Goal: Information Seeking & Learning: Learn about a topic

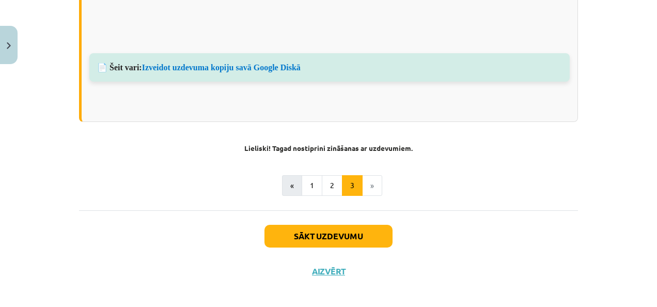
scroll to position [892, 0]
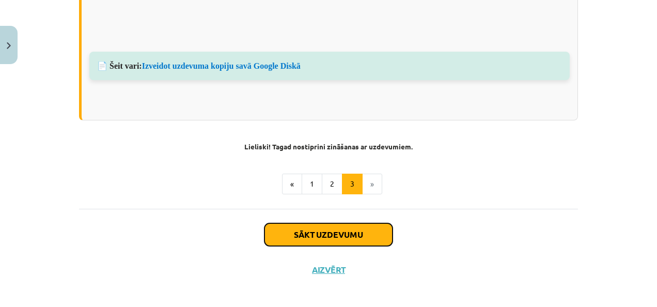
click at [360, 223] on button "Sākt uzdevumu" at bounding box center [329, 234] width 128 height 23
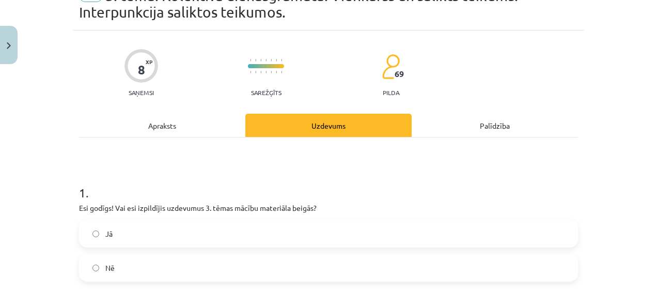
scroll to position [78, 0]
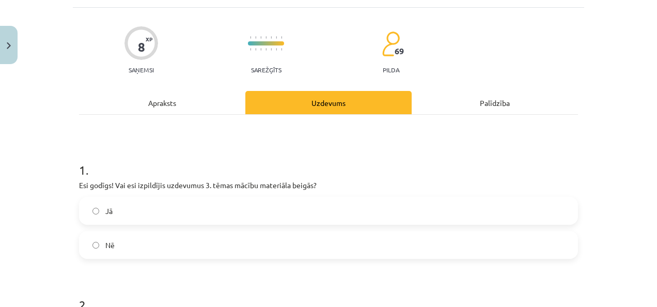
click at [305, 205] on label "Jā" at bounding box center [328, 211] width 497 height 26
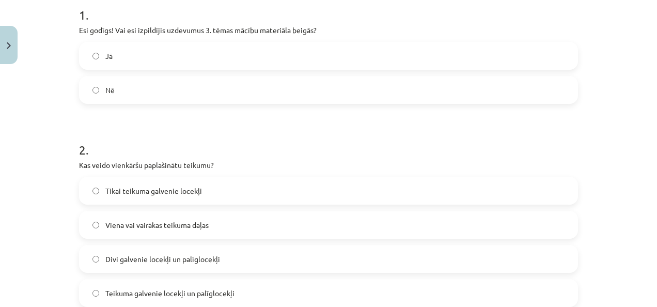
scroll to position [284, 0]
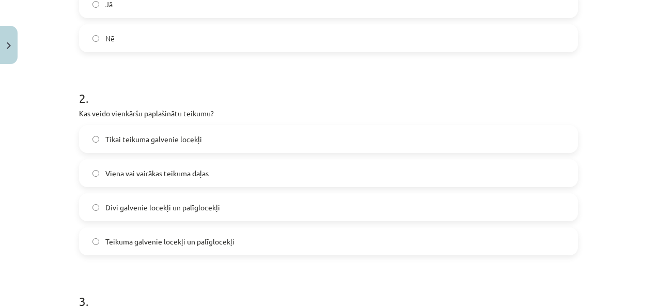
click at [165, 235] on label "Teikuma galvenie locekļi un palīglocekļi" at bounding box center [328, 241] width 497 height 26
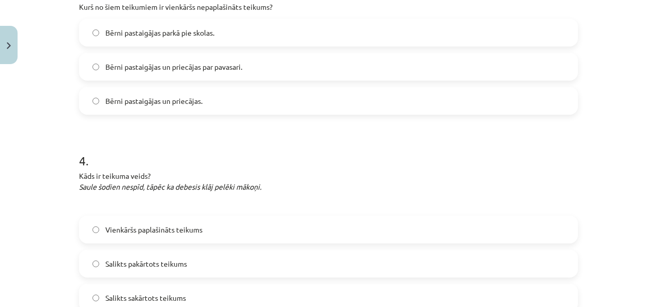
scroll to position [511, 0]
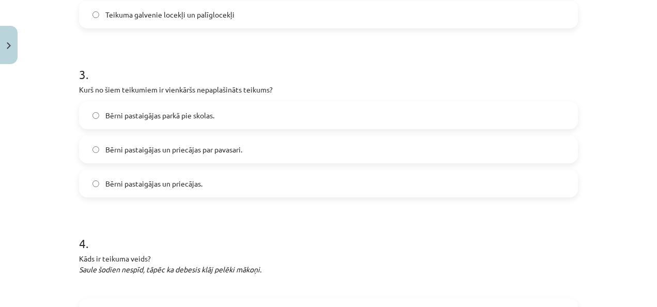
click at [269, 109] on label "Bērni pastaigājas parkā pie skolas." at bounding box center [328, 115] width 497 height 26
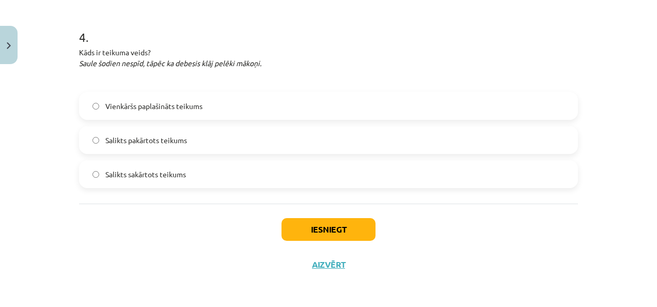
scroll to position [718, 0]
click at [270, 109] on label "Vienkāršs paplašināts teikums" at bounding box center [328, 106] width 497 height 26
click at [219, 136] on label "Salikts pakārtots teikums" at bounding box center [328, 140] width 497 height 26
click at [311, 226] on button "Iesniegt" at bounding box center [329, 229] width 94 height 23
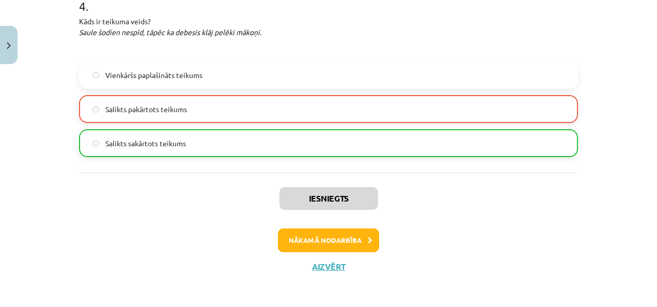
scroll to position [750, 0]
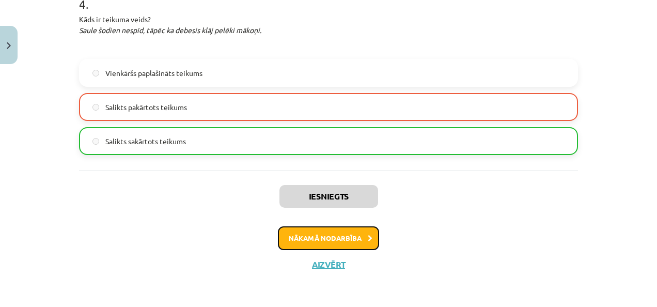
click at [351, 236] on button "Nākamā nodarbība" at bounding box center [328, 238] width 101 height 24
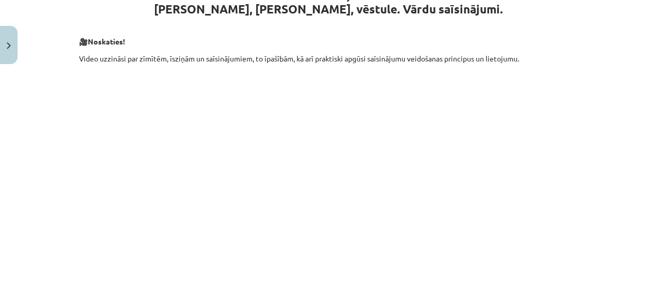
scroll to position [284, 0]
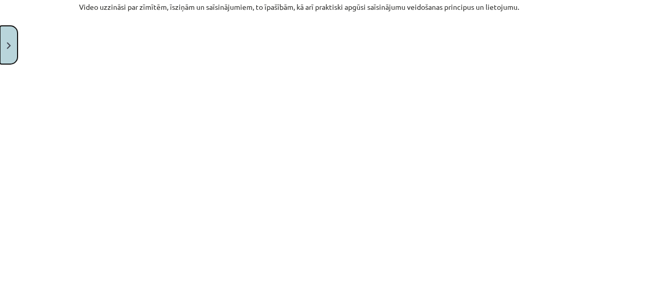
click at [11, 39] on button "Close" at bounding box center [9, 45] width 18 height 38
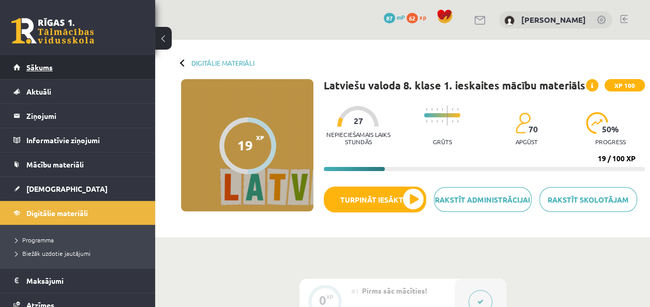
click at [89, 65] on link "Sākums" at bounding box center [77, 67] width 129 height 24
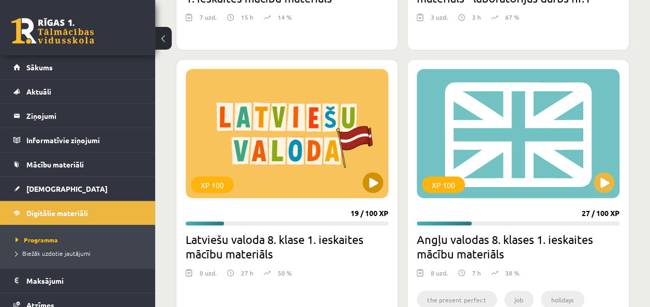
scroll to position [827, 0]
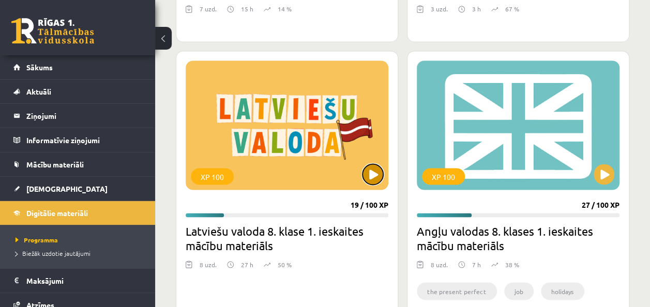
click at [371, 169] on button at bounding box center [372, 174] width 21 height 21
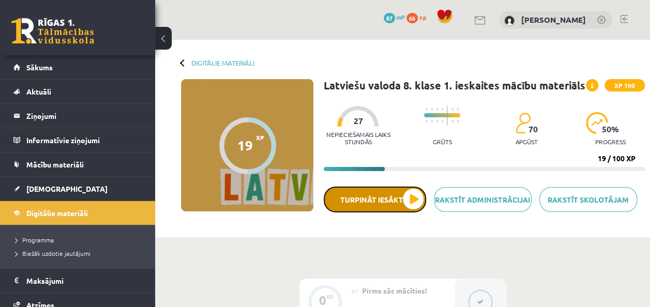
click at [416, 192] on button "Turpināt iesākto" at bounding box center [375, 200] width 102 height 26
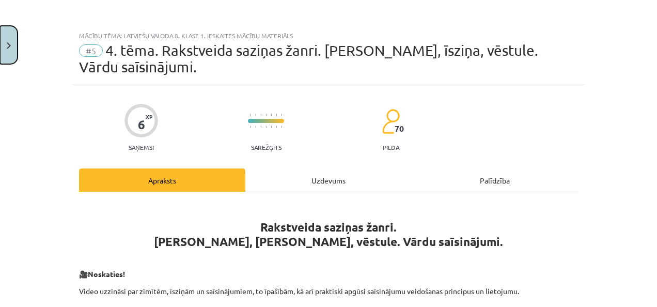
click at [1, 40] on button "Close" at bounding box center [9, 45] width 18 height 38
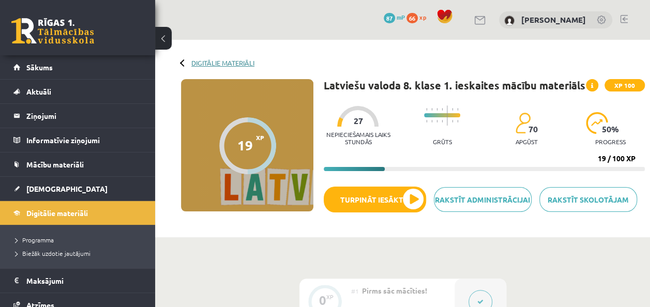
click at [208, 61] on link "Digitālie materiāli" at bounding box center [222, 63] width 63 height 8
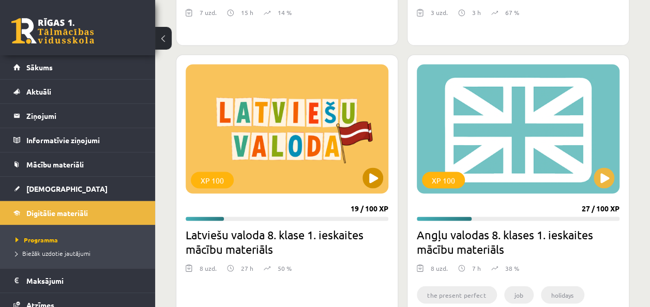
scroll to position [827, 0]
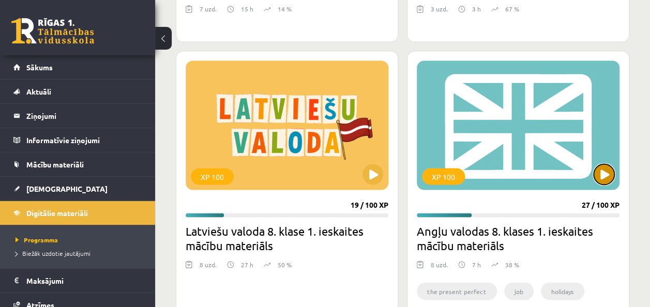
click at [604, 170] on button at bounding box center [603, 174] width 21 height 21
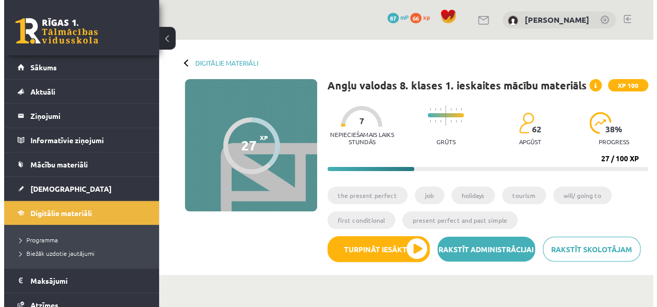
scroll to position [103, 0]
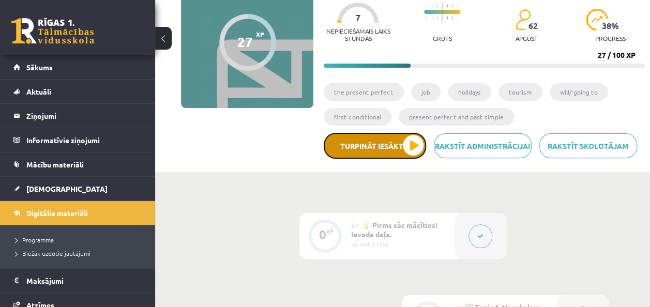
click at [406, 139] on button "Turpināt iesākto" at bounding box center [375, 146] width 102 height 26
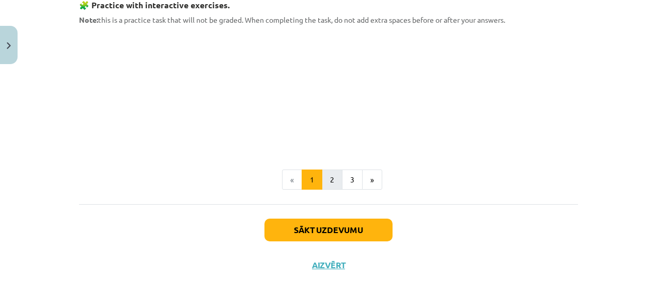
scroll to position [999, 0]
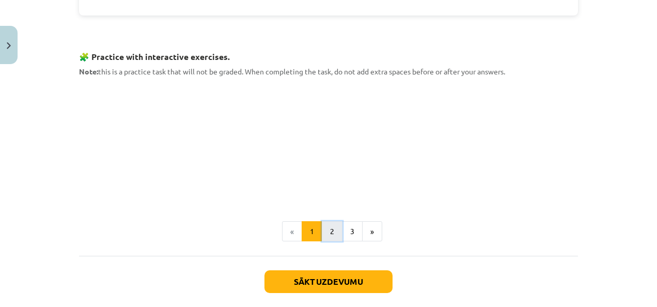
click at [330, 223] on button "2" at bounding box center [332, 231] width 21 height 21
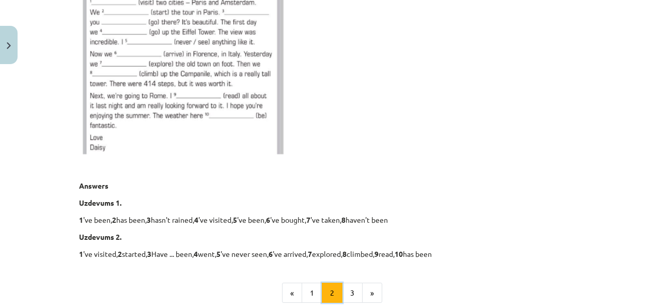
scroll to position [546, 0]
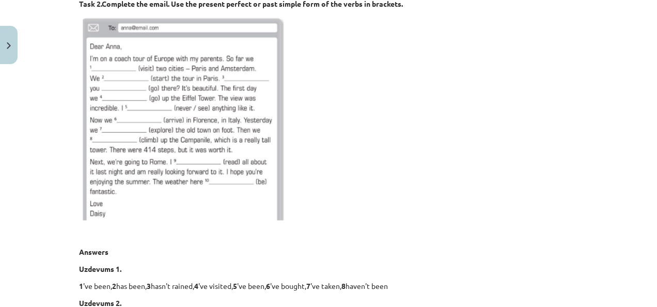
click at [98, 67] on img at bounding box center [182, 120] width 207 height 208
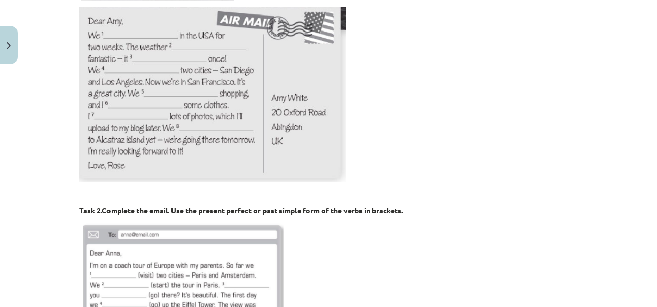
scroll to position [236, 0]
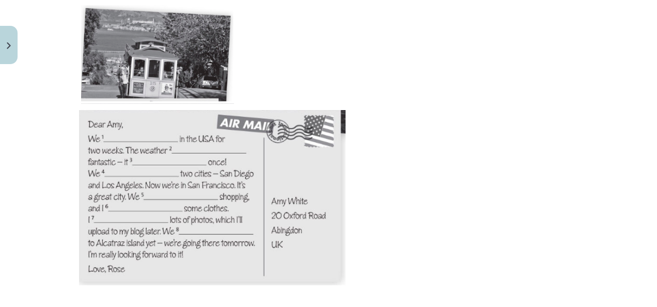
click at [162, 140] on img at bounding box center [212, 197] width 267 height 175
click at [163, 140] on img at bounding box center [212, 197] width 267 height 175
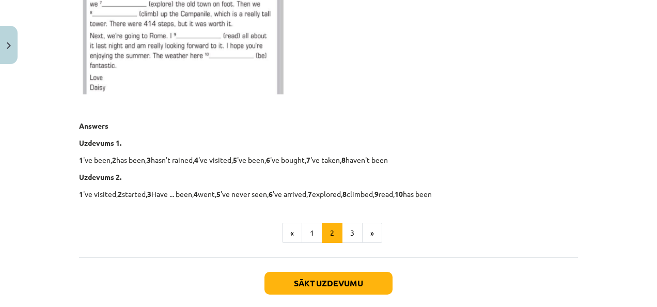
scroll to position [650, 0]
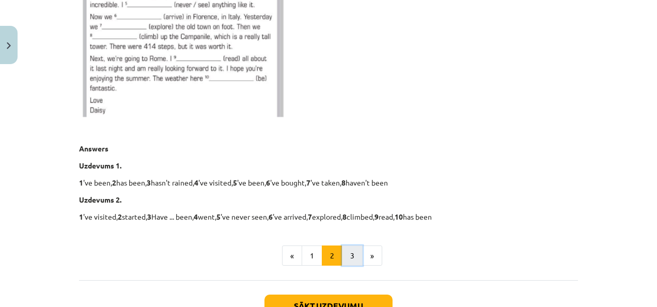
click at [348, 249] on button "3" at bounding box center [352, 256] width 21 height 21
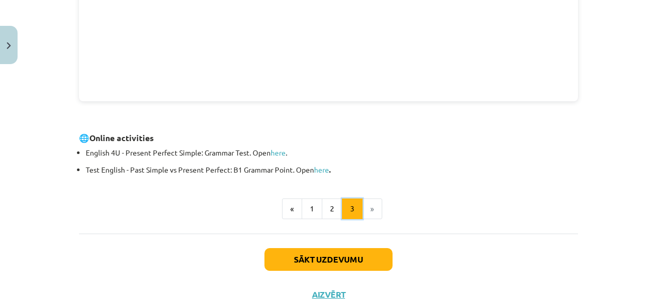
scroll to position [364, 0]
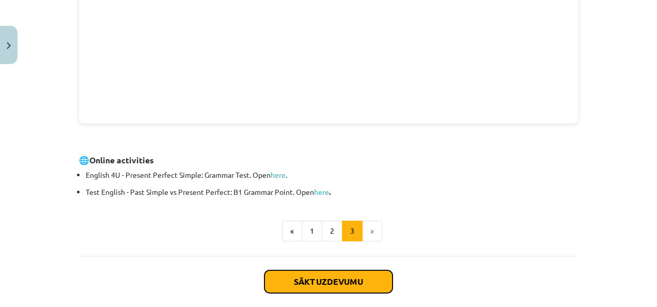
click at [346, 279] on button "Sākt uzdevumu" at bounding box center [329, 281] width 128 height 23
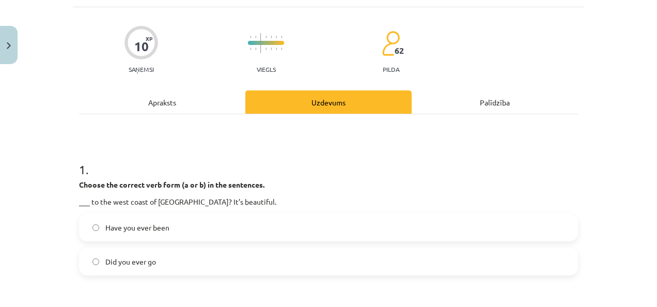
scroll to position [78, 0]
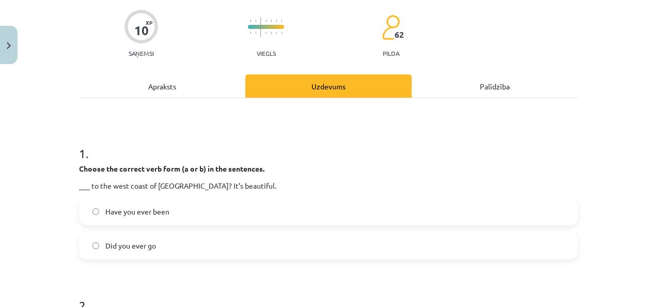
click at [292, 206] on label "Have you ever been" at bounding box center [328, 211] width 497 height 26
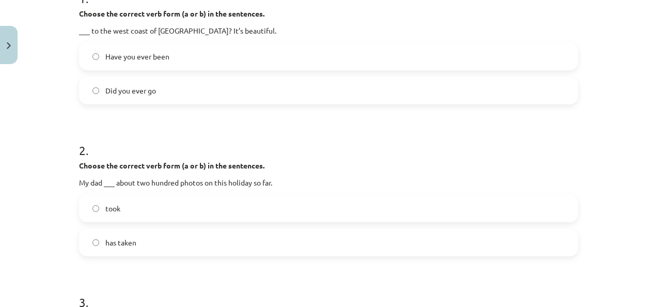
scroll to position [284, 0]
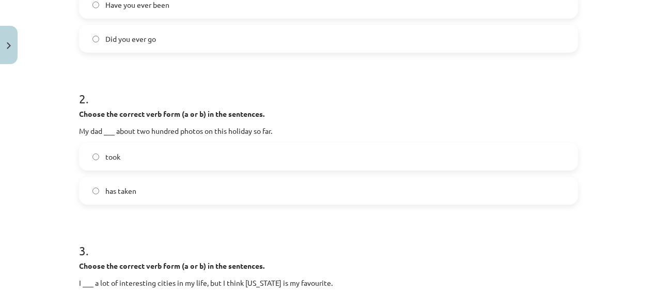
click at [283, 190] on label "has taken" at bounding box center [328, 191] width 497 height 26
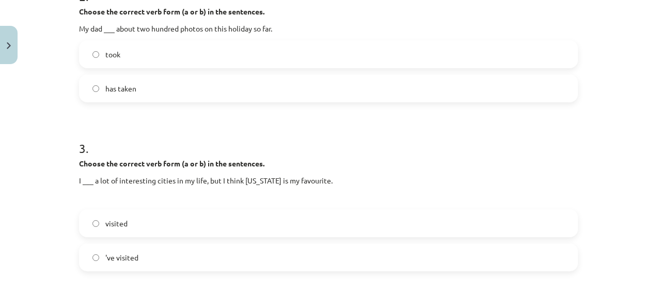
scroll to position [388, 0]
click at [231, 251] on label "'ve visited" at bounding box center [328, 256] width 497 height 26
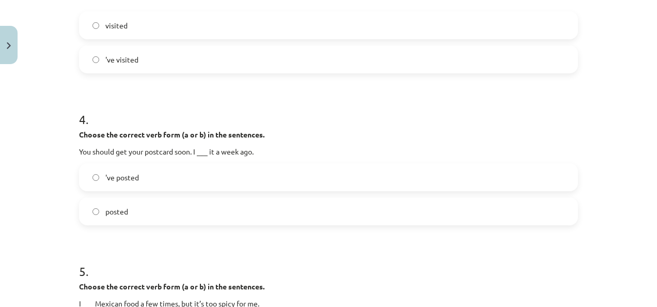
scroll to position [594, 0]
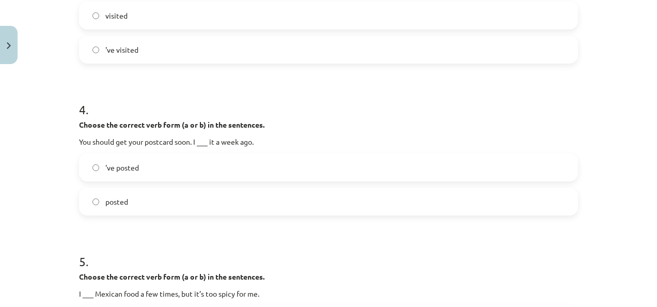
click at [222, 201] on label "posted" at bounding box center [328, 202] width 497 height 26
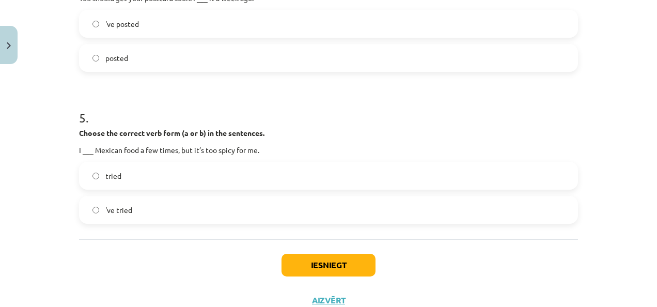
scroll to position [723, 0]
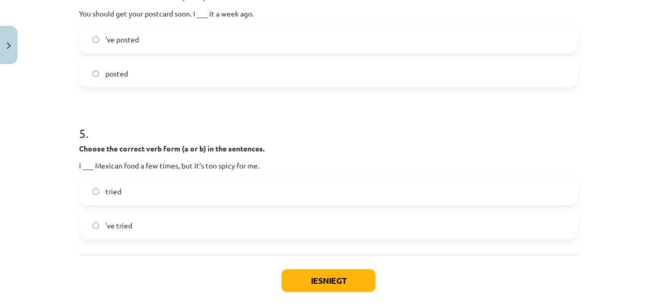
click at [190, 224] on label "'ve tried" at bounding box center [328, 225] width 497 height 26
click at [311, 276] on button "Iesniegt" at bounding box center [329, 280] width 94 height 23
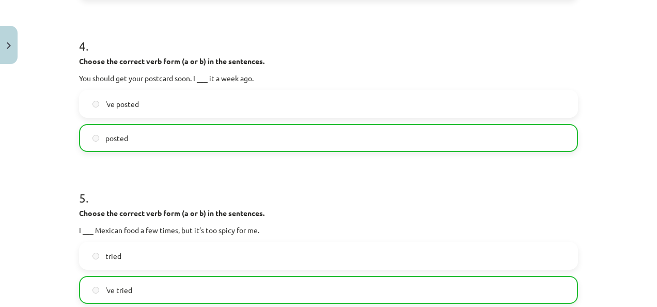
scroll to position [774, 0]
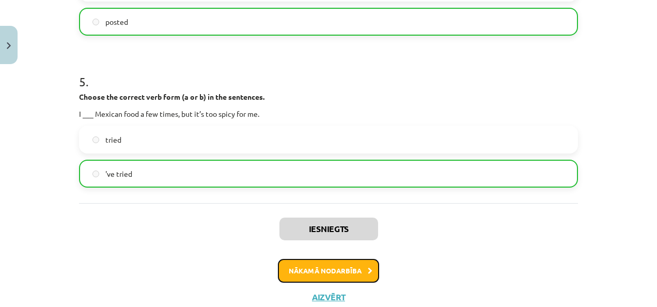
click at [345, 271] on button "Nākamā nodarbība" at bounding box center [328, 271] width 101 height 24
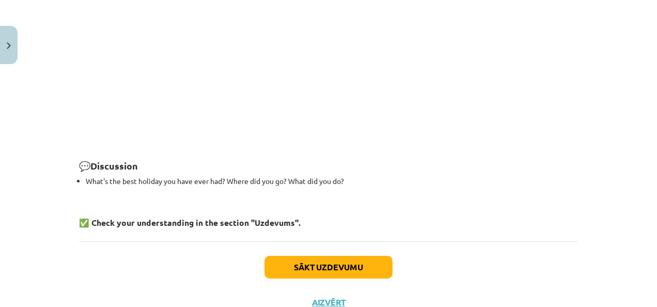
scroll to position [1527, 0]
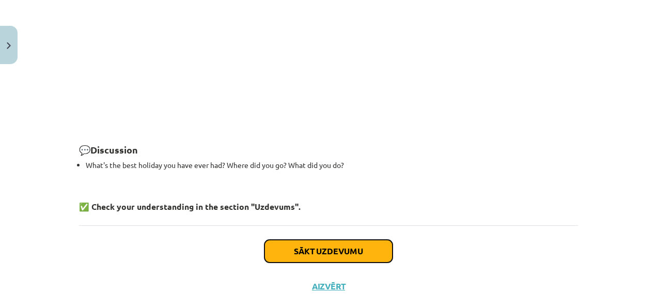
click at [348, 240] on button "Sākt uzdevumu" at bounding box center [329, 251] width 128 height 23
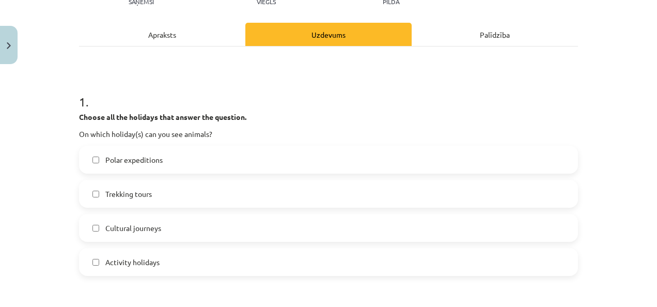
scroll to position [181, 0]
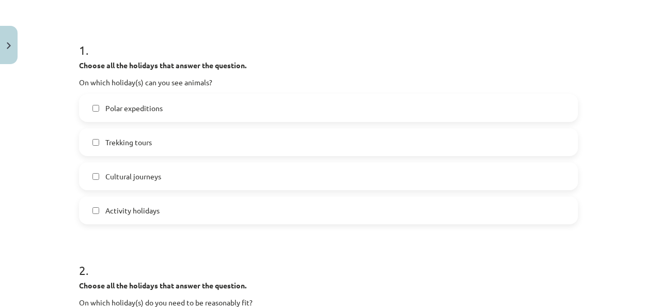
click at [158, 96] on label "Polar expeditions" at bounding box center [328, 108] width 497 height 26
click at [194, 146] on label "Trekking tours" at bounding box center [328, 142] width 497 height 26
click at [192, 173] on label "Cultural journeys" at bounding box center [328, 176] width 497 height 26
click at [199, 200] on label "Activity holidays" at bounding box center [328, 210] width 497 height 26
click at [201, 175] on label "Cultural journeys" at bounding box center [328, 176] width 497 height 26
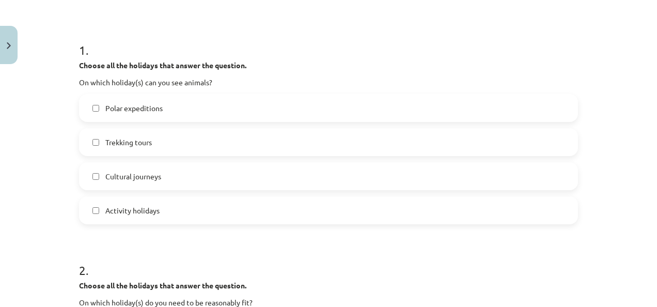
click at [201, 175] on label "Cultural journeys" at bounding box center [328, 176] width 497 height 26
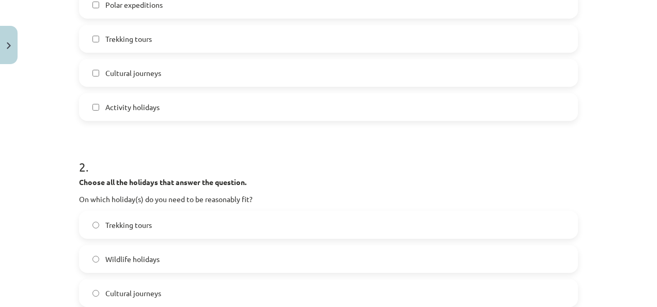
scroll to position [336, 0]
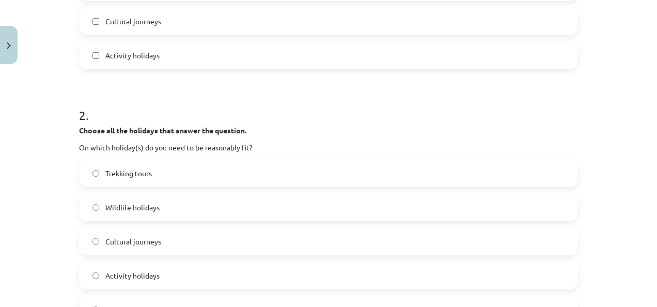
click at [187, 163] on label "Trekking tours" at bounding box center [328, 173] width 497 height 26
click at [207, 195] on label "Wildlife holidays" at bounding box center [328, 207] width 497 height 26
click at [221, 167] on label "Trekking tours" at bounding box center [328, 173] width 497 height 26
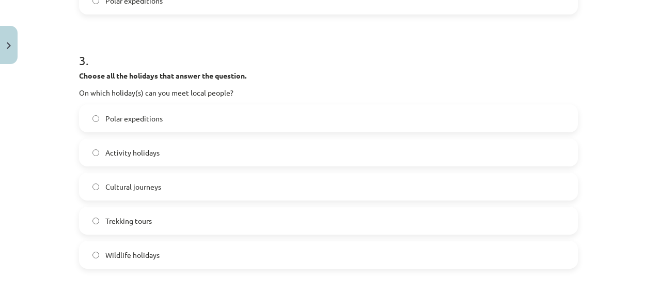
scroll to position [646, 0]
click at [237, 180] on label "Cultural journeys" at bounding box center [328, 186] width 497 height 26
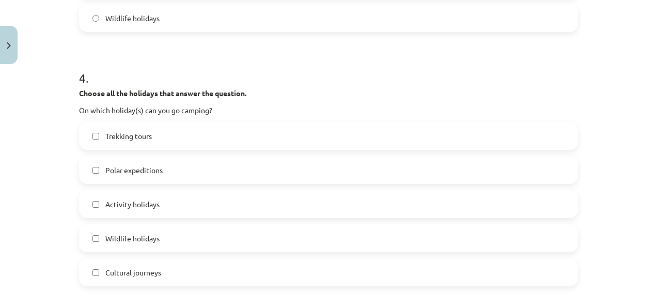
scroll to position [905, 0]
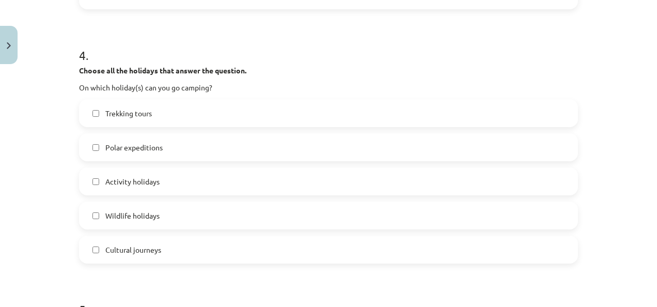
click at [216, 207] on label "Wildlife holidays" at bounding box center [328, 216] width 497 height 26
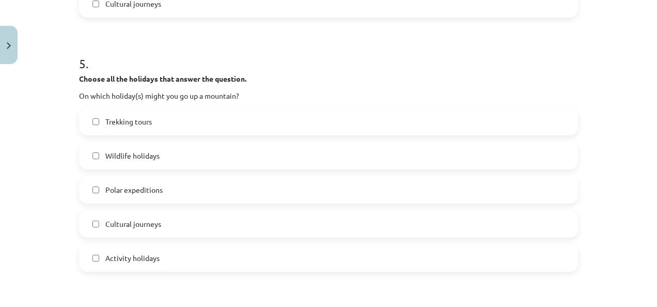
scroll to position [1163, 0]
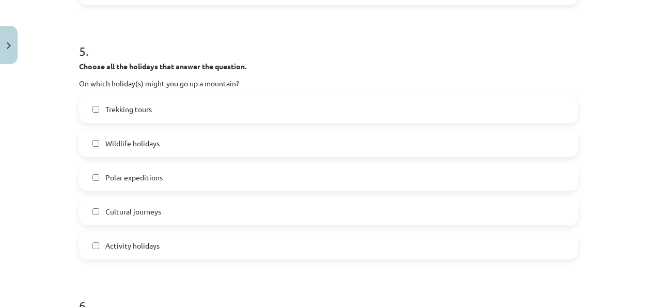
click at [238, 109] on label "Trekking tours" at bounding box center [328, 109] width 497 height 26
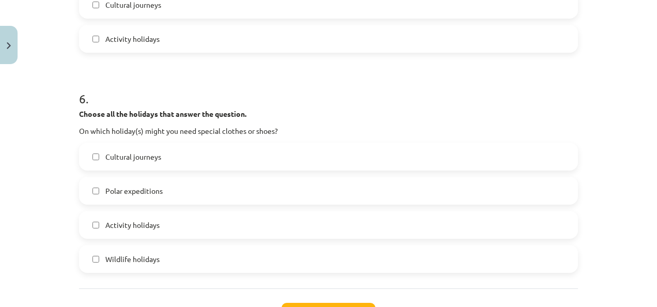
scroll to position [1421, 0]
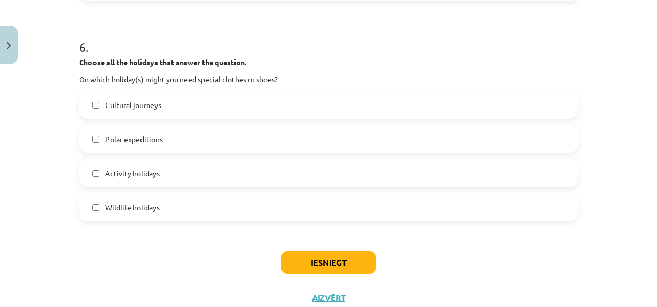
click at [225, 161] on label "Activity holidays" at bounding box center [328, 173] width 497 height 26
click at [315, 257] on button "Iesniegt" at bounding box center [329, 262] width 94 height 23
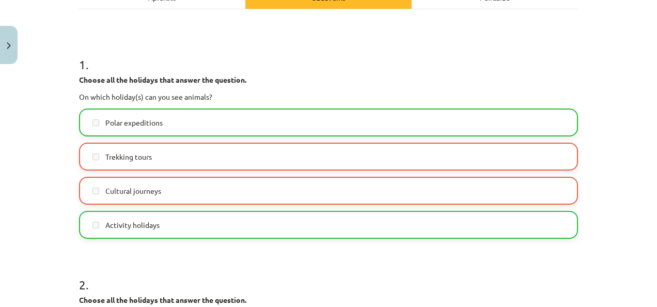
scroll to position [181, 0]
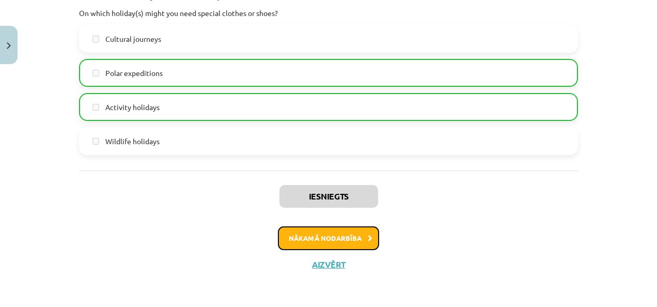
click at [299, 236] on button "Nākamā nodarbība" at bounding box center [328, 238] width 101 height 24
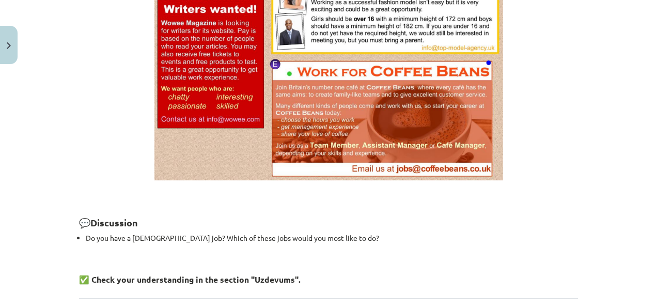
scroll to position [844, 0]
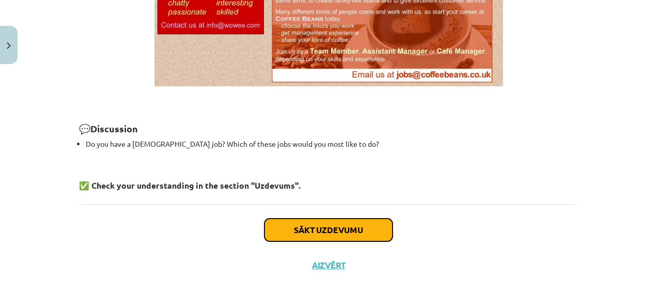
click at [349, 222] on button "Sākt uzdevumu" at bounding box center [329, 230] width 128 height 23
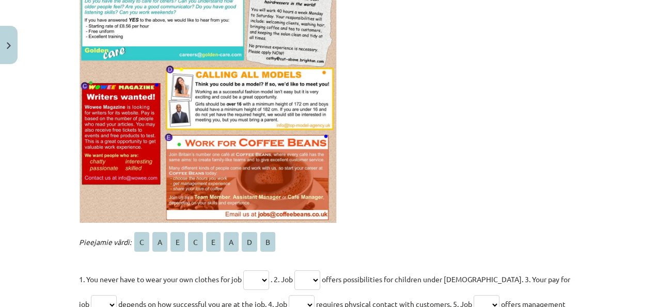
scroll to position [388, 0]
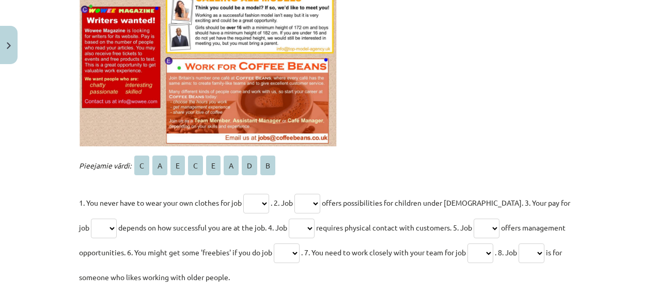
click at [265, 202] on select "* * * * * * * *" at bounding box center [256, 204] width 26 height 20
drag, startPoint x: 260, startPoint y: 161, endPoint x: 261, endPoint y: 183, distance: 21.7
click at [260, 183] on div "Pieejamie vārdi: C A E C E A D B 1. You never have to wear your own clothes for…" at bounding box center [328, 221] width 499 height 136
click at [389, 161] on p "Pieejamie vārdi: C A E C E A D B" at bounding box center [328, 165] width 499 height 25
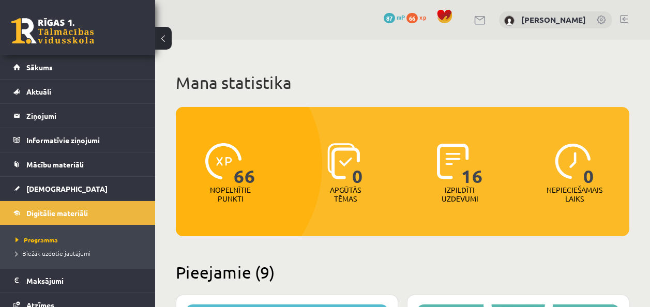
scroll to position [827, 0]
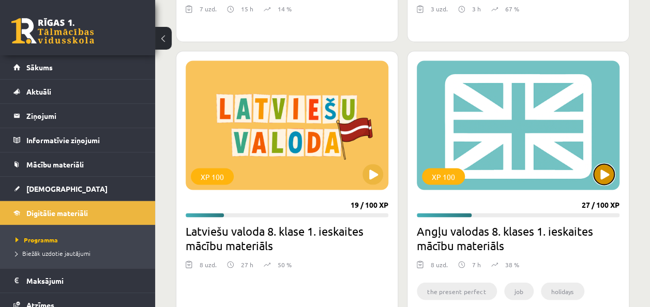
click at [604, 172] on button at bounding box center [603, 174] width 21 height 21
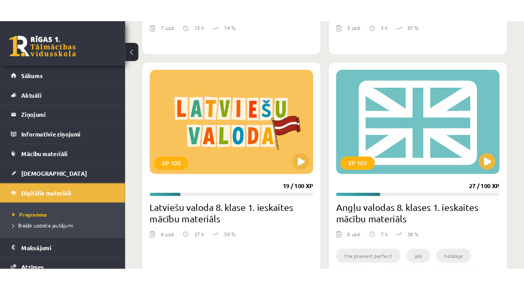
scroll to position [841, 0]
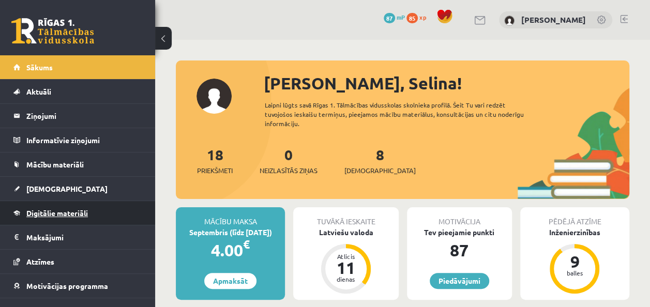
click at [98, 209] on link "Digitālie materiāli" at bounding box center [77, 213] width 129 height 24
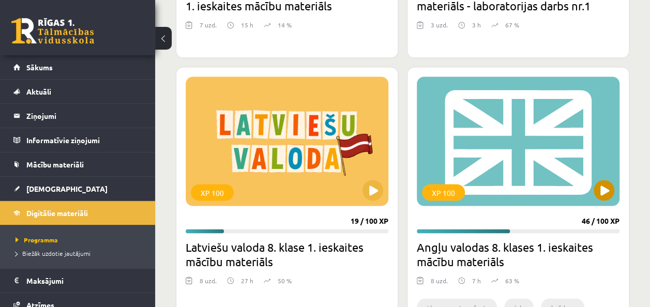
scroll to position [827, 0]
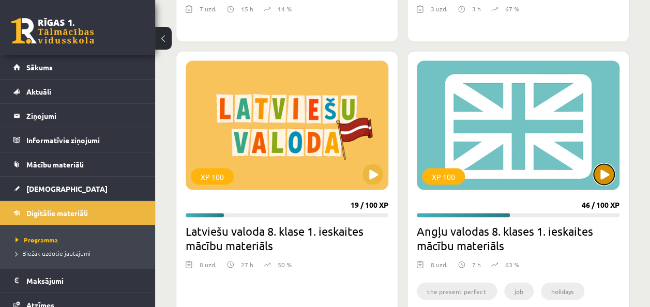
click at [603, 172] on button at bounding box center [603, 174] width 21 height 21
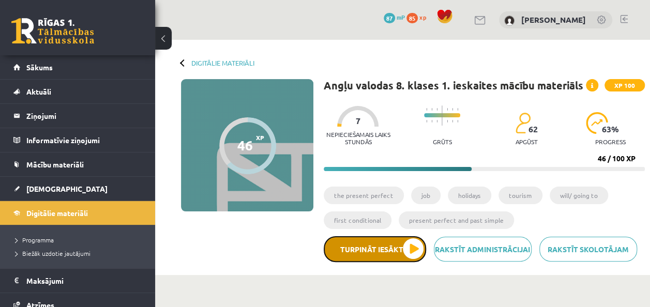
click at [418, 246] on button "Turpināt iesākto" at bounding box center [375, 249] width 102 height 26
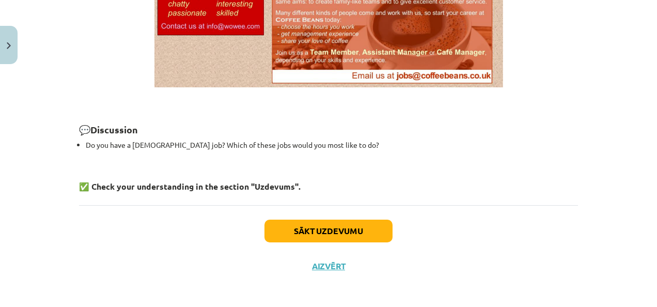
scroll to position [844, 0]
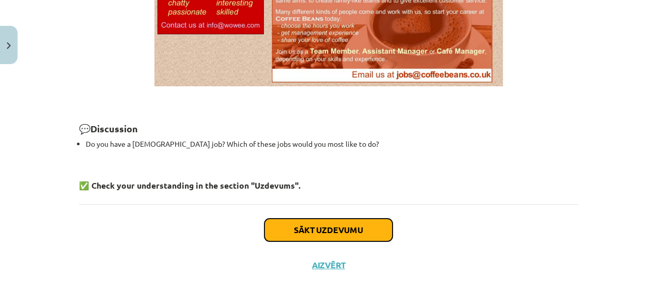
click at [364, 225] on button "Sākt uzdevumu" at bounding box center [329, 230] width 128 height 23
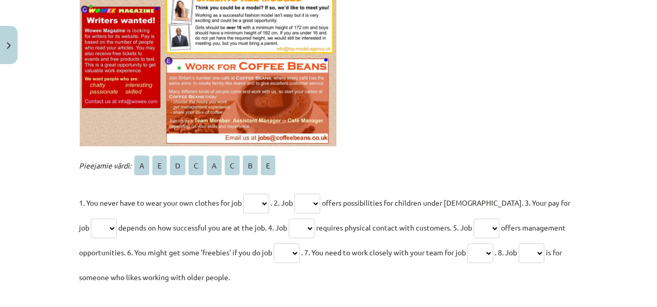
scroll to position [336, 0]
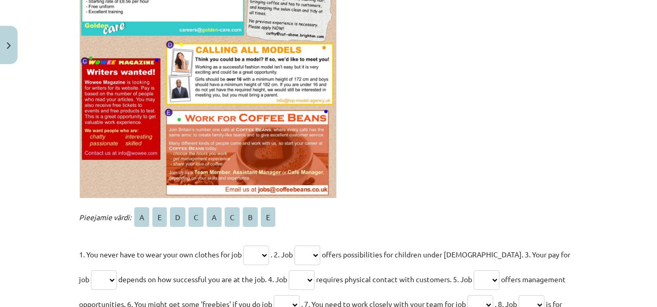
click at [266, 254] on select "* * * * * * * *" at bounding box center [256, 256] width 26 height 20
select select "*"
click at [243, 246] on select "* * * * * * * *" at bounding box center [256, 256] width 26 height 20
click at [318, 252] on select "* * * * * * * *" at bounding box center [308, 256] width 26 height 20
select select "*"
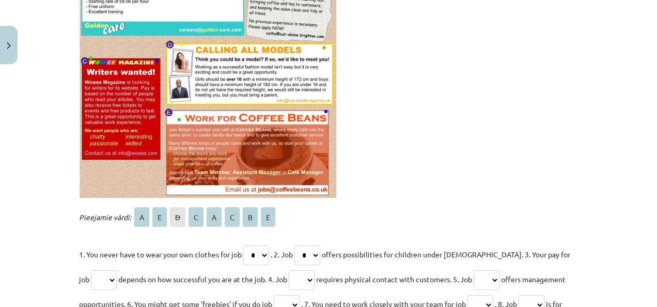
click at [298, 246] on select "* * * * * * * *" at bounding box center [308, 256] width 26 height 20
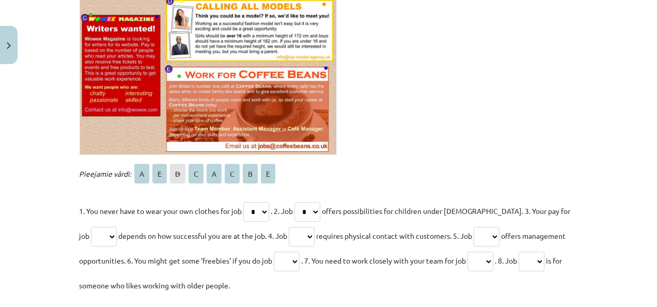
scroll to position [439, 0]
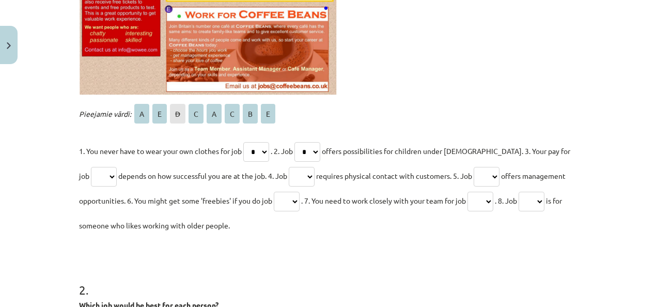
click at [264, 148] on select "* * * * * * * *" at bounding box center [256, 152] width 26 height 20
select select "*"
click at [243, 142] on select "* * * * * * * *" at bounding box center [256, 152] width 26 height 20
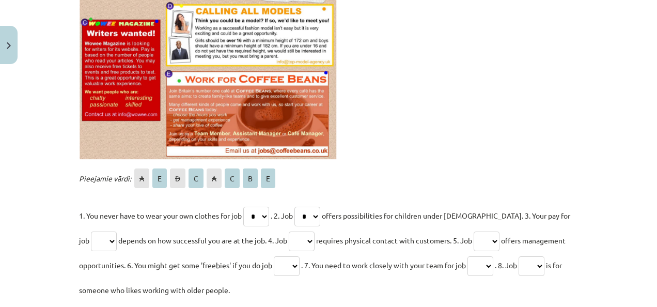
scroll to position [388, 0]
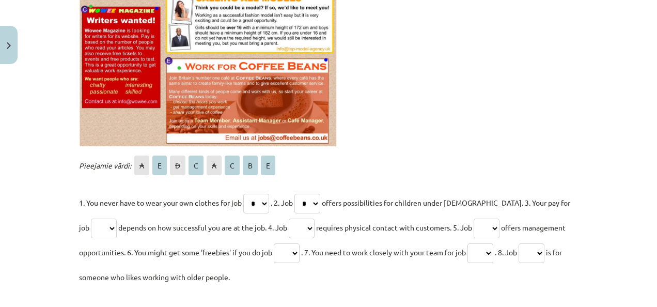
click at [96, 224] on select "* * * * * * * *" at bounding box center [104, 229] width 26 height 20
select select "*"
click at [91, 219] on select "* * * * * * * *" at bounding box center [104, 229] width 26 height 20
click at [302, 224] on select "* * * * * * * *" at bounding box center [302, 229] width 26 height 20
select select "*"
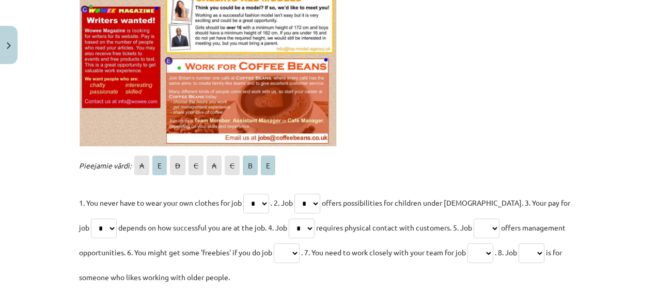
click at [289, 219] on select "* * * * * * * *" at bounding box center [302, 229] width 26 height 20
click at [490, 224] on select "* * * * * * * *" at bounding box center [487, 229] width 26 height 20
select select "*"
click at [474, 219] on select "* * * * * * * *" at bounding box center [487, 229] width 26 height 20
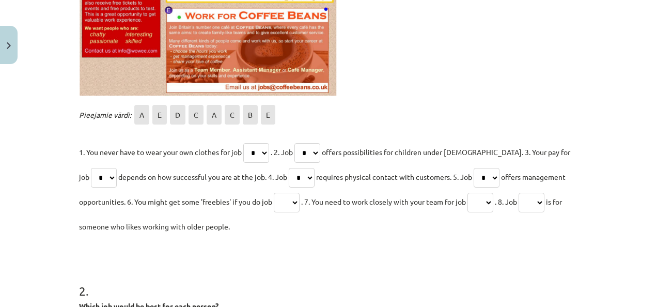
scroll to position [439, 0]
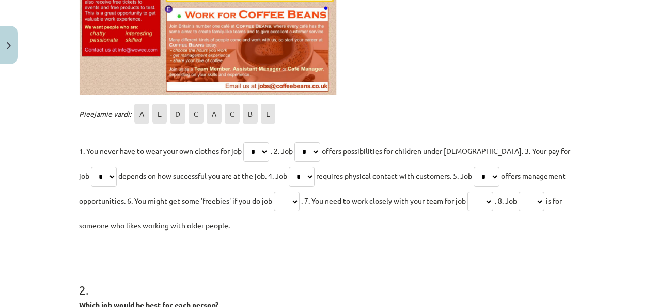
click at [299, 198] on select "* * * * * * * *" at bounding box center [287, 202] width 26 height 20
select select "*"
click at [274, 192] on select "* * * * * * * *" at bounding box center [287, 202] width 26 height 20
click at [494, 196] on select "* * * * * * * *" at bounding box center [481, 202] width 26 height 20
select select "*"
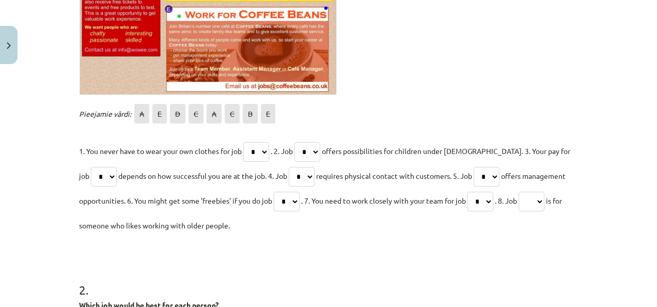
click at [472, 192] on select "* * * * * * * *" at bounding box center [481, 202] width 26 height 20
click at [545, 197] on select "* * * * * * * *" at bounding box center [532, 202] width 26 height 20
select select "*"
click at [527, 192] on select "* * * * * * * *" at bounding box center [532, 202] width 26 height 20
click at [493, 201] on select "* * * * * * * *" at bounding box center [481, 202] width 26 height 20
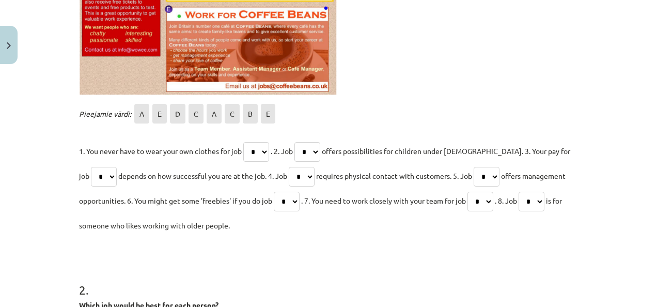
select select "*"
click at [472, 192] on select "* * * * * * * *" at bounding box center [481, 202] width 26 height 20
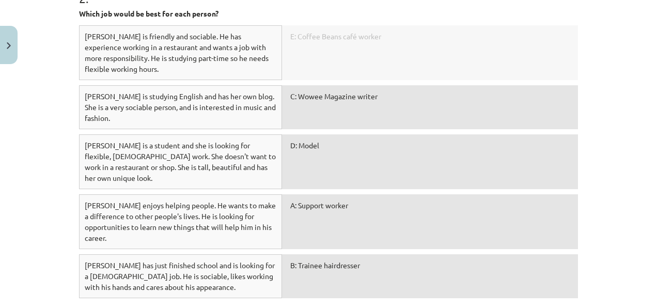
scroll to position [732, 0]
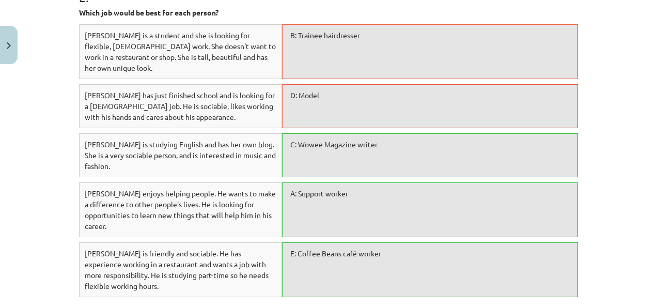
drag, startPoint x: 466, startPoint y: 109, endPoint x: 464, endPoint y: 77, distance: 32.1
click at [464, 84] on div "D: Model" at bounding box center [430, 106] width 296 height 44
click at [612, 79] on div "Mācību tēma: Angļu valodas 8. klases 1. ieskaites mācību materiāls #6 📖 Topic 5…" at bounding box center [328, 153] width 657 height 307
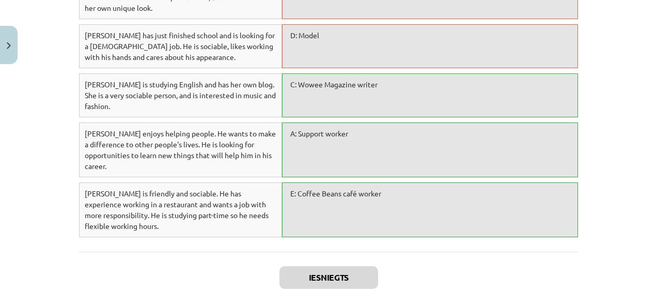
scroll to position [838, 0]
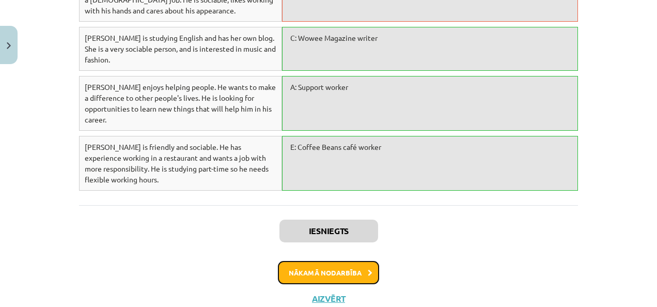
click at [326, 261] on button "Nākamā nodarbība" at bounding box center [328, 273] width 101 height 24
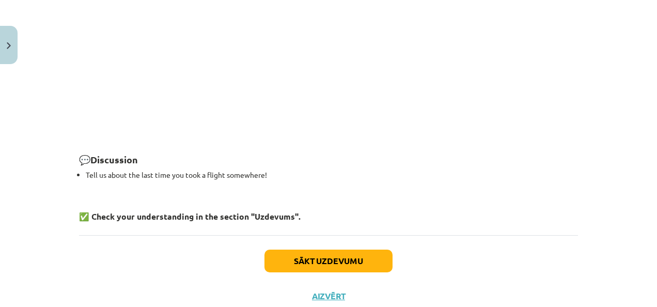
scroll to position [1139, 0]
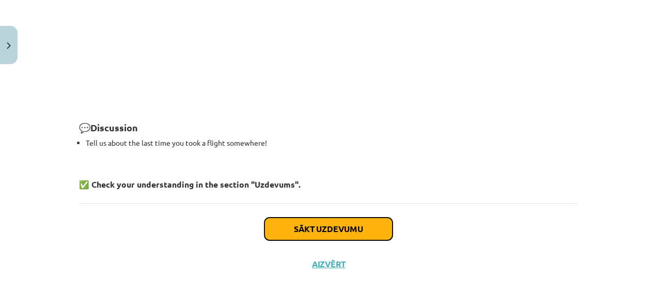
click at [366, 223] on button "Sākt uzdevumu" at bounding box center [329, 229] width 128 height 23
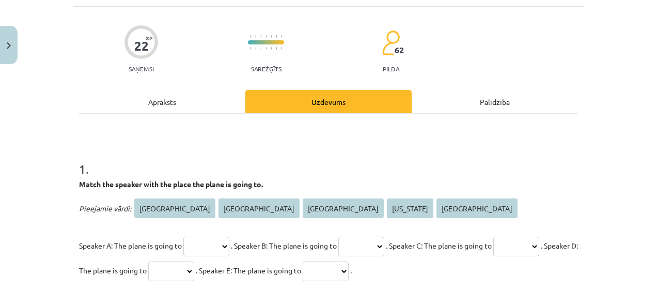
scroll to position [78, 0]
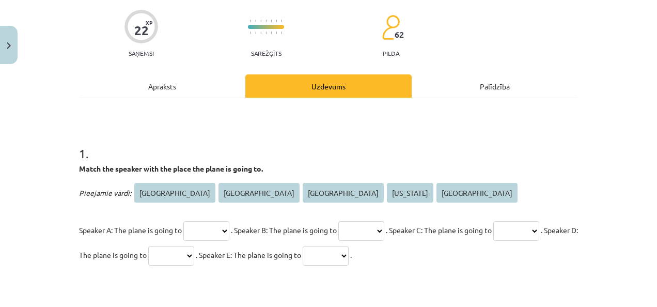
drag, startPoint x: 154, startPoint y: 188, endPoint x: 156, endPoint y: 200, distance: 11.6
click at [156, 200] on span "[GEOGRAPHIC_DATA]" at bounding box center [174, 193] width 81 height 20
click at [229, 231] on select "**** ********* ***** ******** ******" at bounding box center [206, 231] width 46 height 20
select select "****"
click at [183, 221] on select "**** ********* ***** ******** ******" at bounding box center [206, 231] width 46 height 20
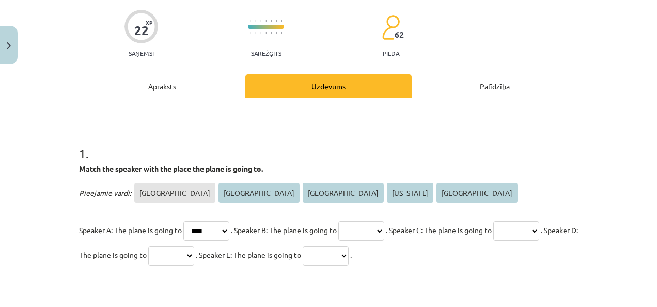
scroll to position [129, 0]
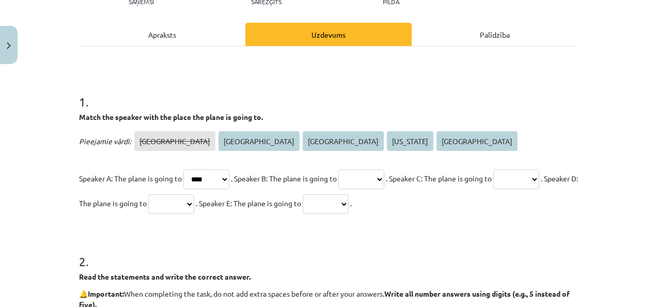
click at [349, 201] on select "**** ********* ***** ******** ******" at bounding box center [326, 204] width 46 height 20
select select "********"
click at [349, 194] on select "**** ********* ***** ******** ******" at bounding box center [326, 204] width 46 height 20
click at [385, 179] on select "**** ********* ***** ******** ******" at bounding box center [362, 180] width 46 height 20
select select "******"
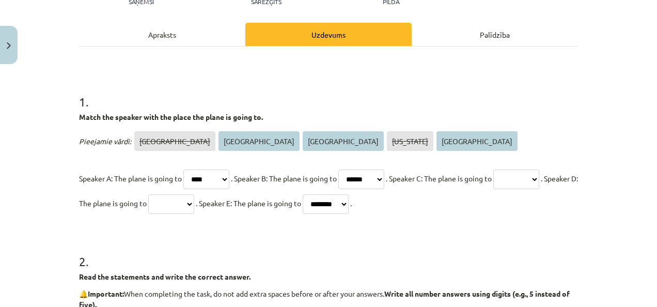
click at [354, 170] on select "**** ********* ***** ******** ******" at bounding box center [362, 180] width 46 height 20
click at [194, 202] on select "**** ********* ***** ******** ******" at bounding box center [171, 204] width 46 height 20
select select "*********"
click at [194, 194] on select "**** ********* ***** ******** ******" at bounding box center [171, 204] width 46 height 20
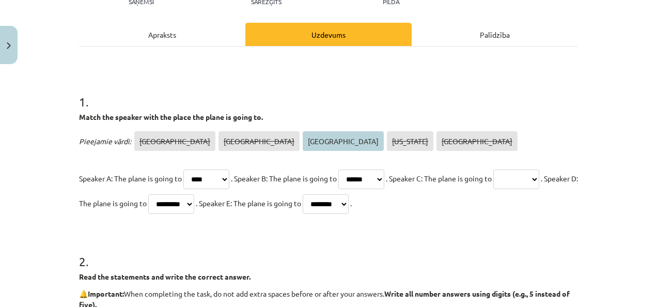
click at [494, 189] on select "**** ********* ***** ******** ******" at bounding box center [517, 180] width 46 height 20
select select "*****"
click at [494, 189] on select "**** ********* ***** ******** ******" at bounding box center [517, 180] width 46 height 20
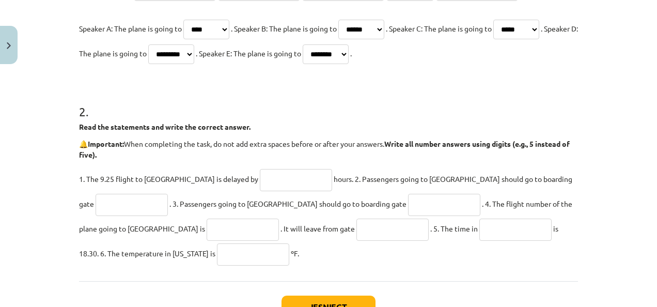
scroll to position [284, 0]
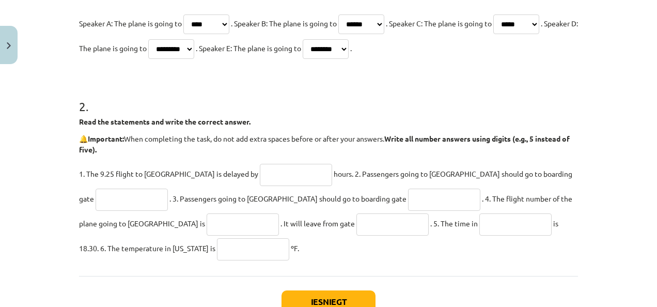
click at [260, 174] on input "text" at bounding box center [296, 175] width 72 height 22
type input "*"
click at [168, 189] on input "text" at bounding box center [132, 200] width 72 height 22
type input "*"
click at [408, 197] on input "text" at bounding box center [444, 200] width 72 height 22
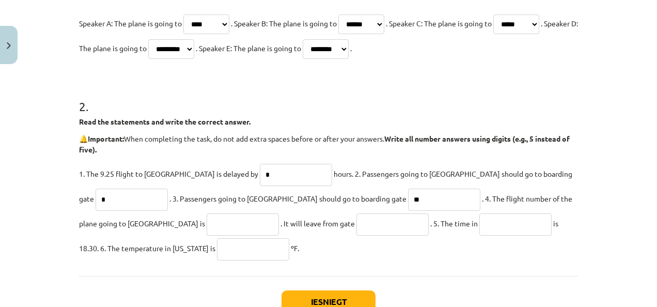
type input "**"
click at [207, 225] on input "text" at bounding box center [243, 224] width 72 height 22
click at [217, 255] on input "text" at bounding box center [253, 249] width 72 height 22
type input "**"
click at [357, 220] on input "text" at bounding box center [393, 224] width 72 height 22
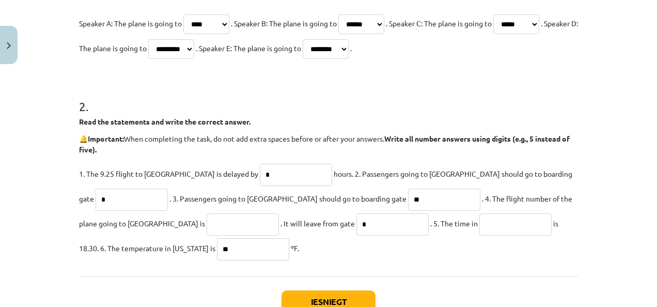
type input "*"
click at [207, 223] on input "text" at bounding box center [243, 224] width 72 height 22
type input "***"
click at [480, 223] on input "text" at bounding box center [516, 224] width 72 height 22
type input "********"
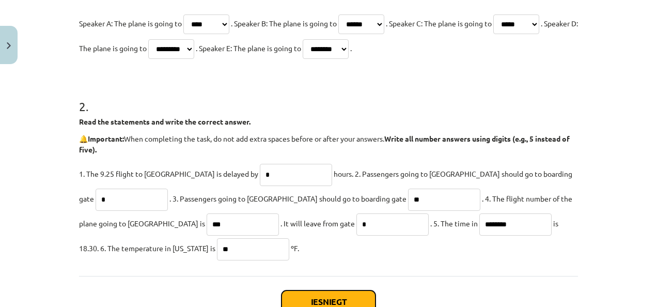
click at [356, 290] on button "Iesniegt" at bounding box center [329, 301] width 94 height 23
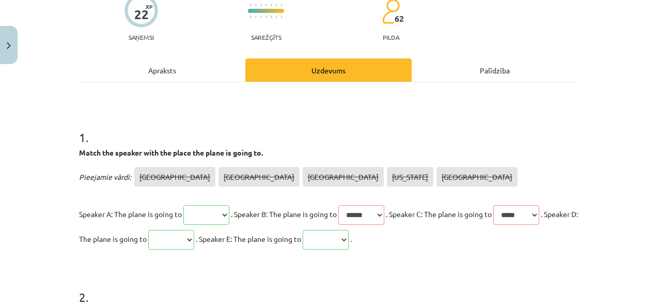
scroll to position [78, 0]
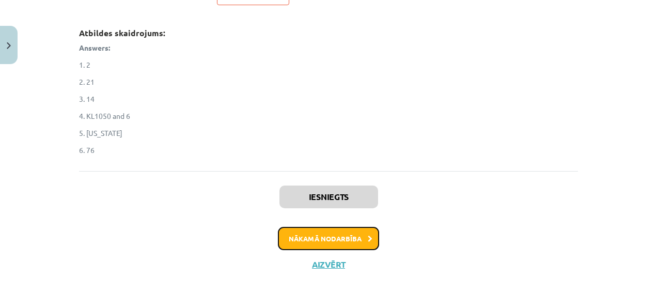
click at [340, 242] on button "Nākamā nodarbība" at bounding box center [328, 239] width 101 height 24
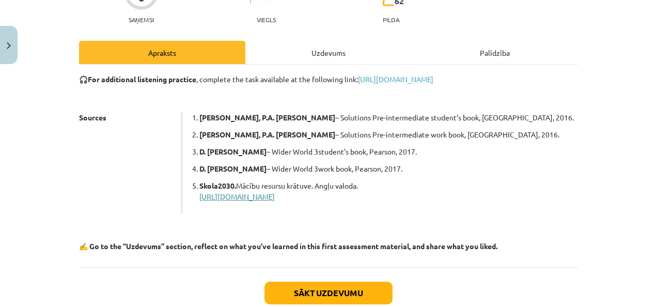
scroll to position [129, 0]
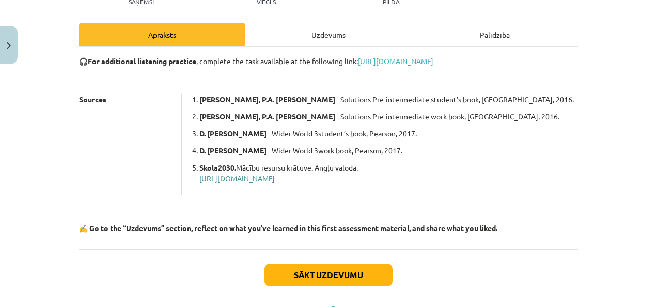
click at [275, 177] on link "[URL][DOMAIN_NAME]" at bounding box center [237, 178] width 75 height 9
